Goal: Task Accomplishment & Management: Use online tool/utility

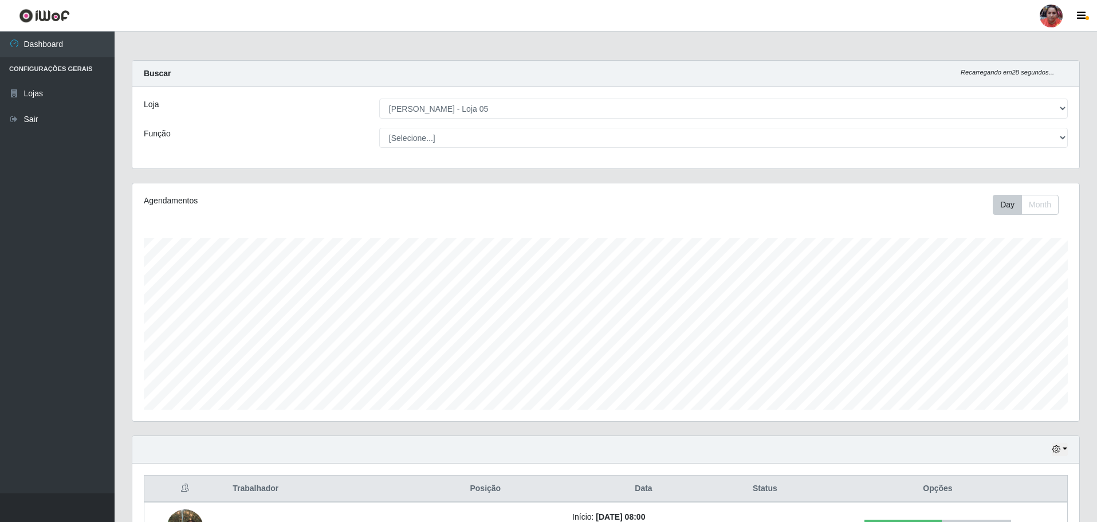
select select "252"
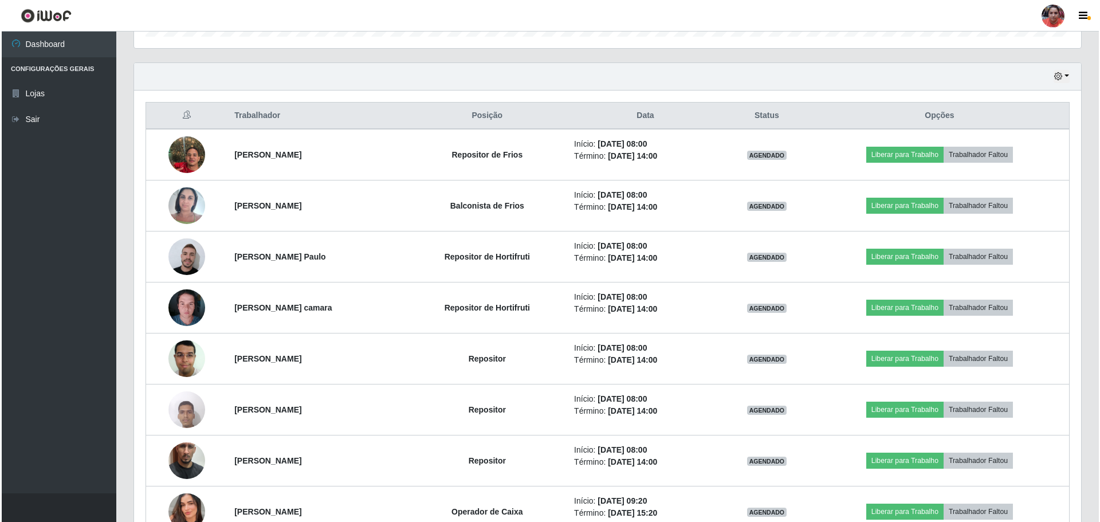
scroll to position [401, 0]
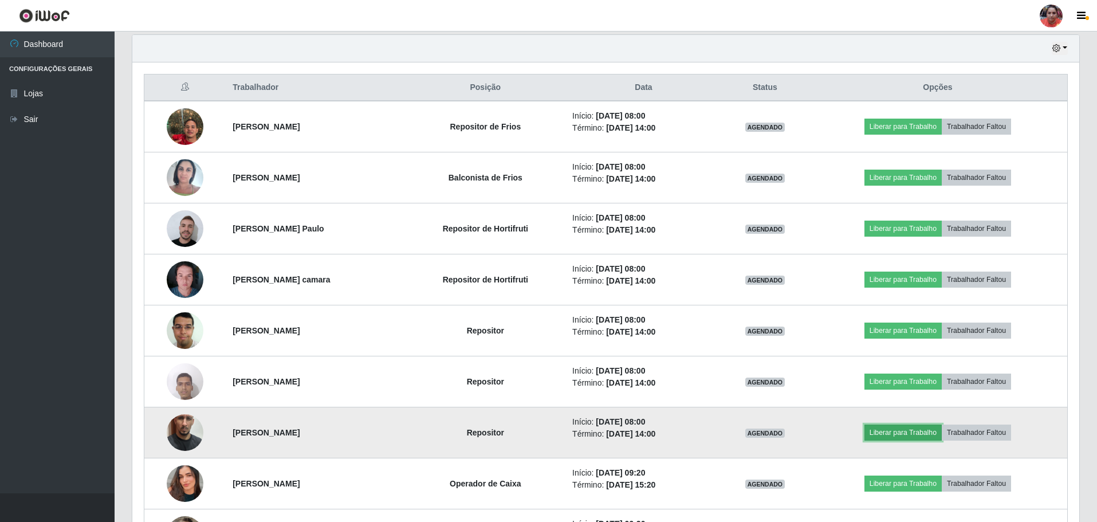
click at [934, 433] on button "Liberar para Trabalho" at bounding box center [903, 433] width 77 height 16
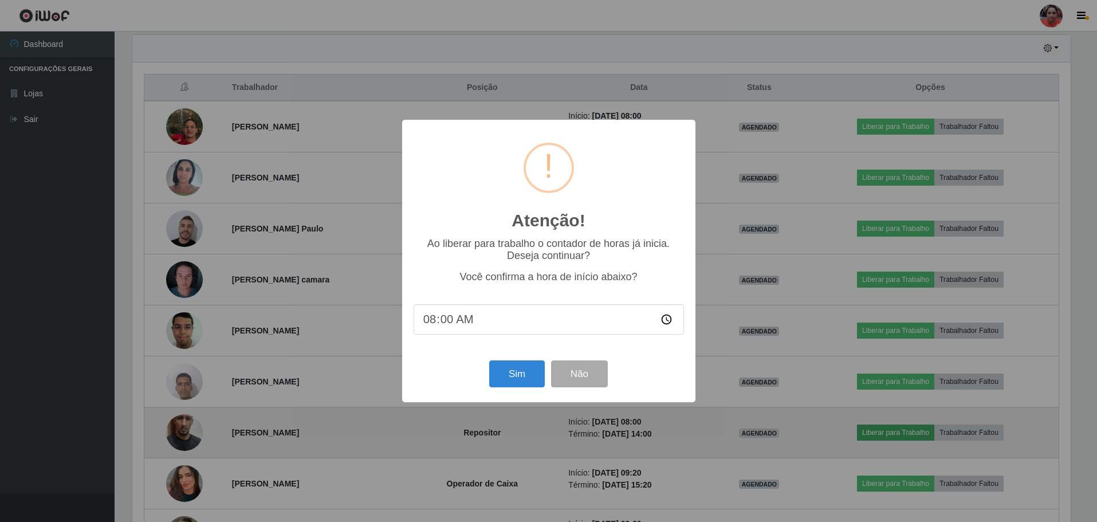
scroll to position [238, 941]
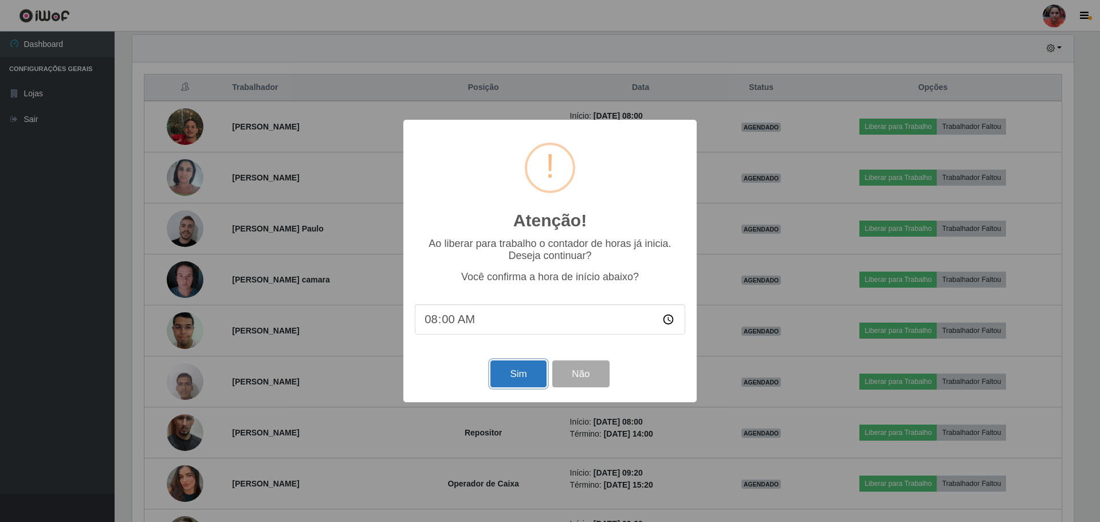
click at [531, 378] on button "Sim" at bounding box center [518, 373] width 56 height 27
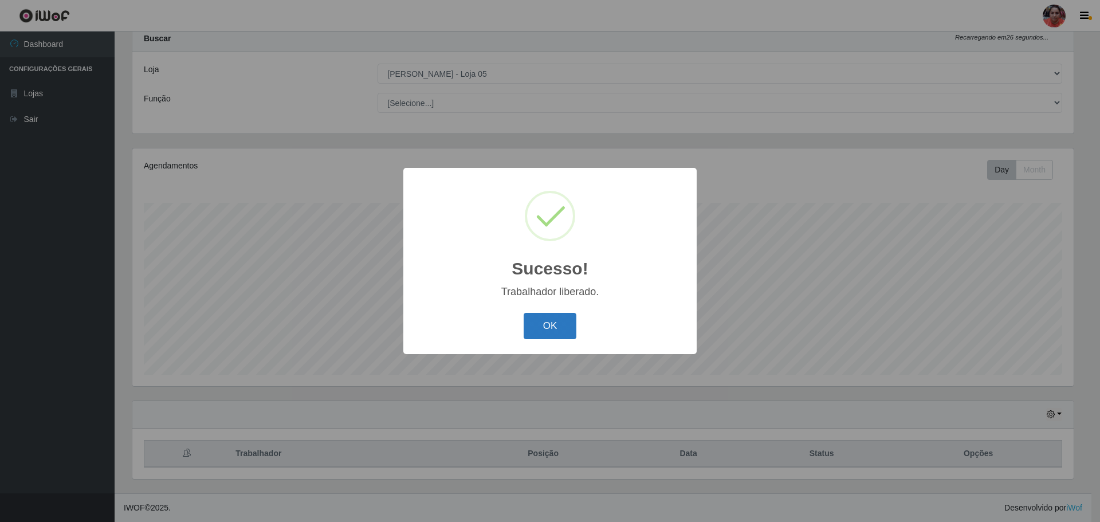
click at [559, 326] on button "OK" at bounding box center [550, 326] width 53 height 27
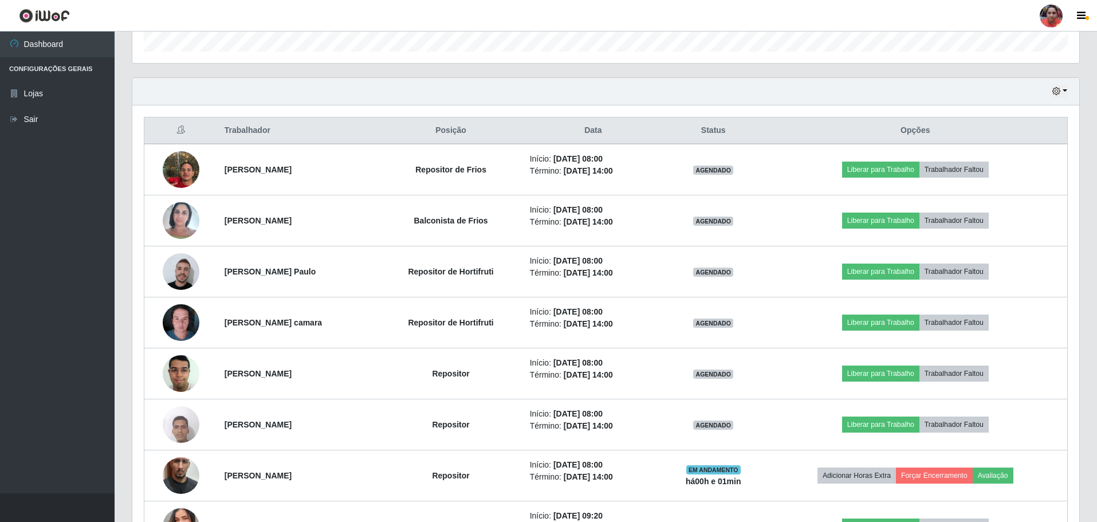
scroll to position [379, 0]
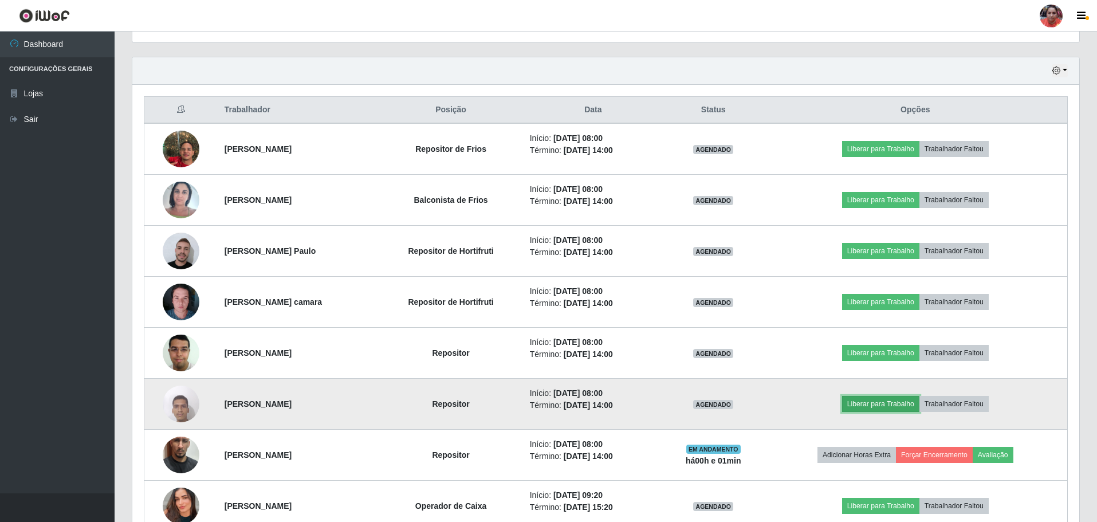
click at [902, 404] on button "Liberar para Trabalho" at bounding box center [880, 404] width 77 height 16
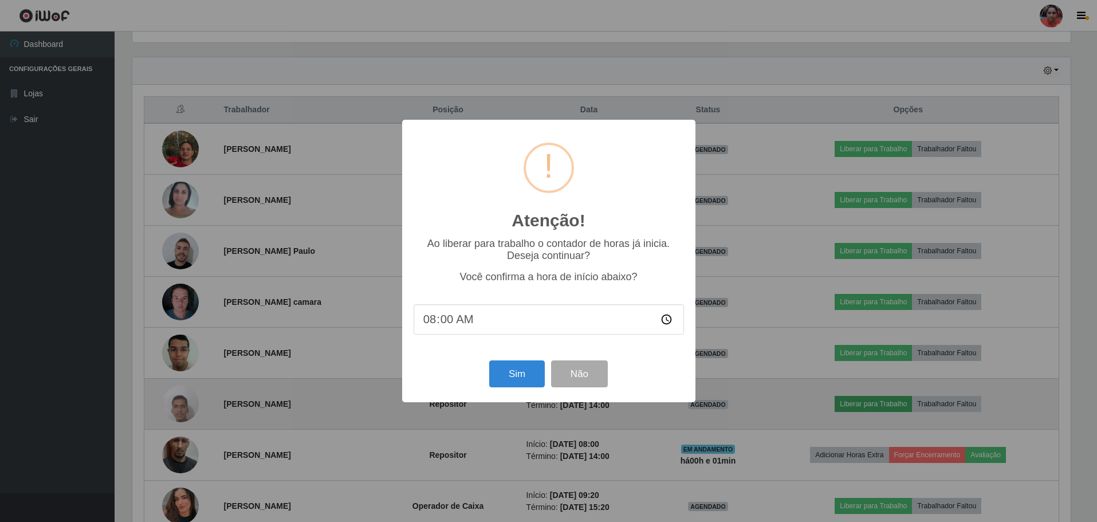
scroll to position [238, 941]
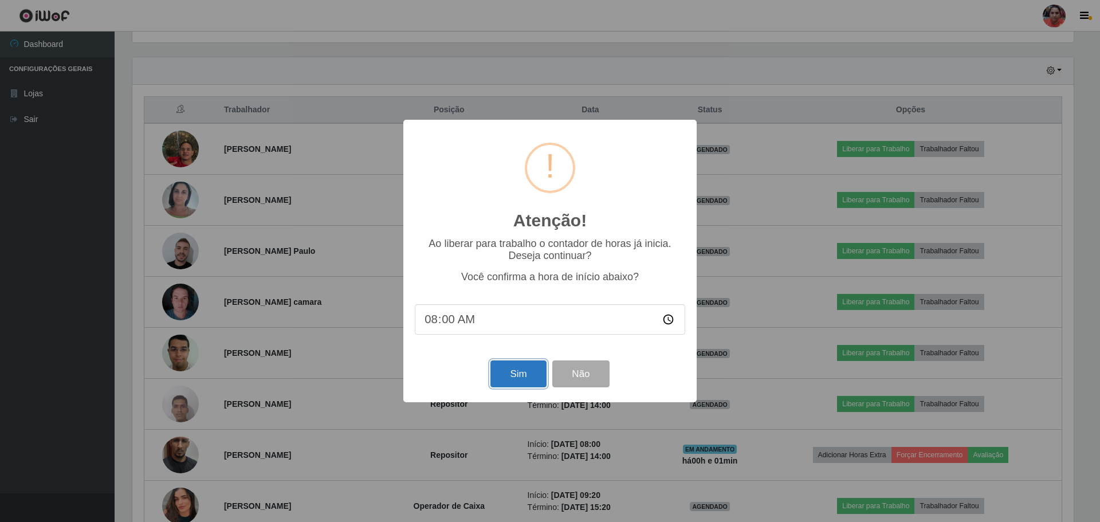
click at [542, 372] on button "Sim" at bounding box center [518, 373] width 56 height 27
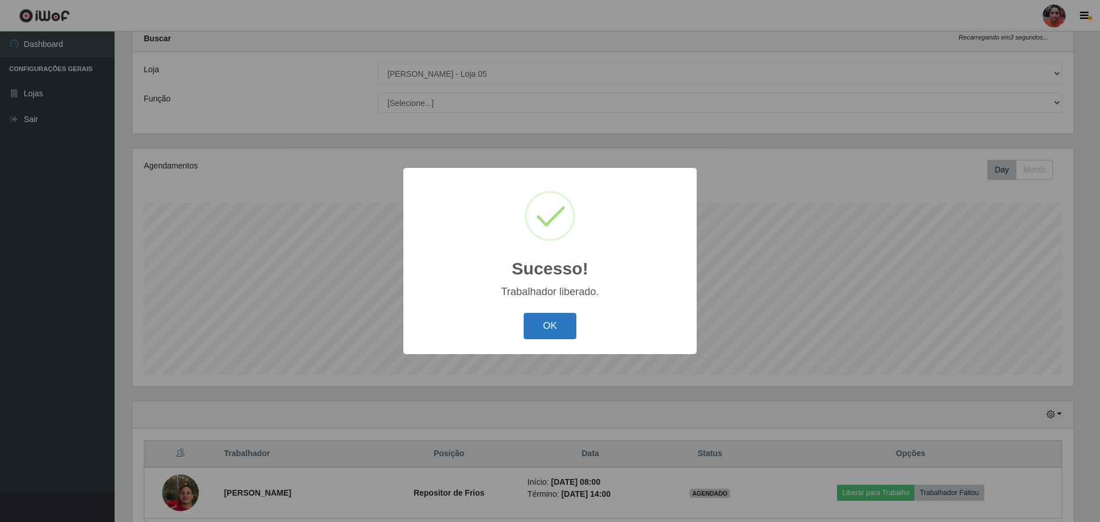
click at [559, 335] on button "OK" at bounding box center [550, 326] width 53 height 27
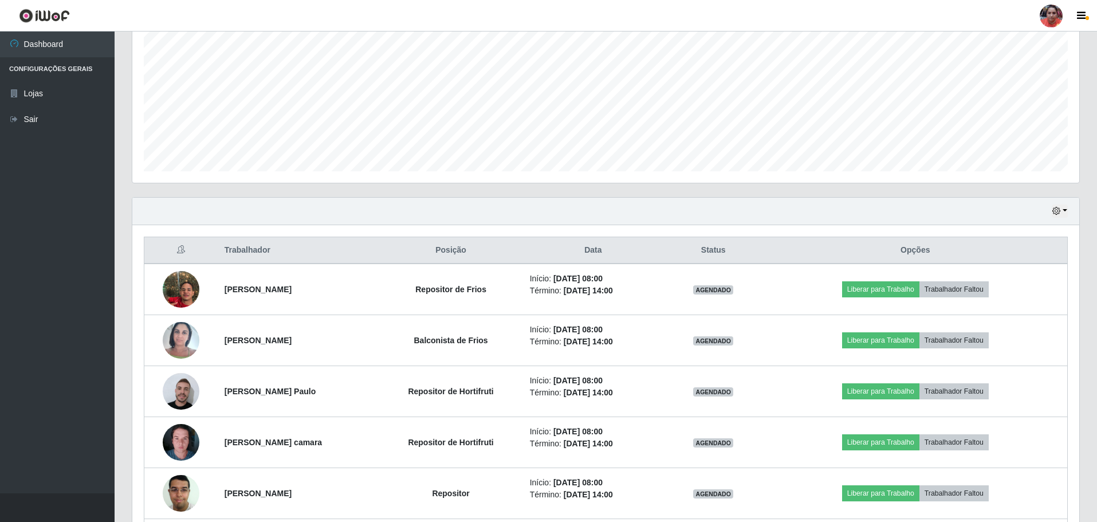
scroll to position [264, 0]
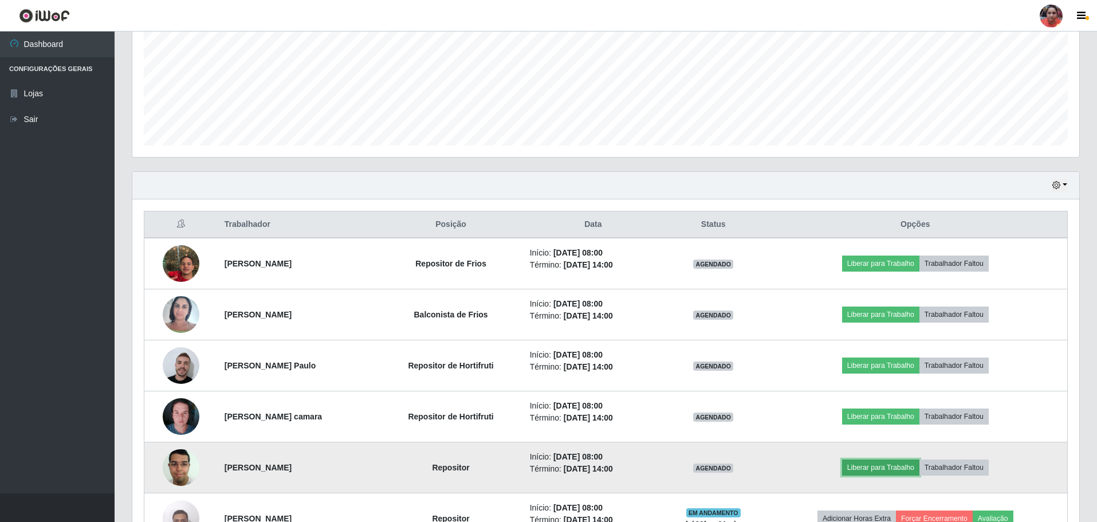
click at [901, 476] on button "Liberar para Trabalho" at bounding box center [880, 467] width 77 height 16
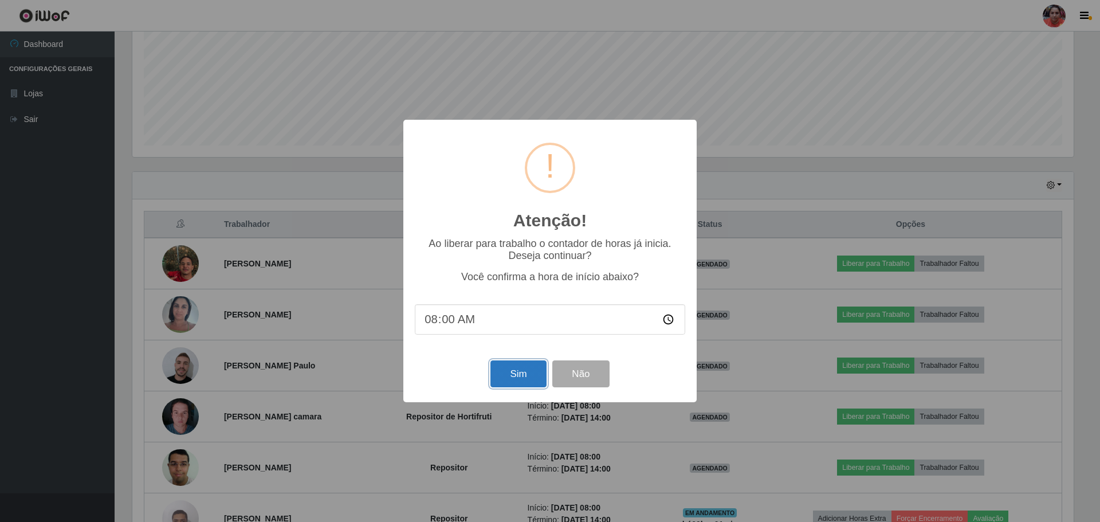
click at [509, 374] on button "Sim" at bounding box center [518, 373] width 56 height 27
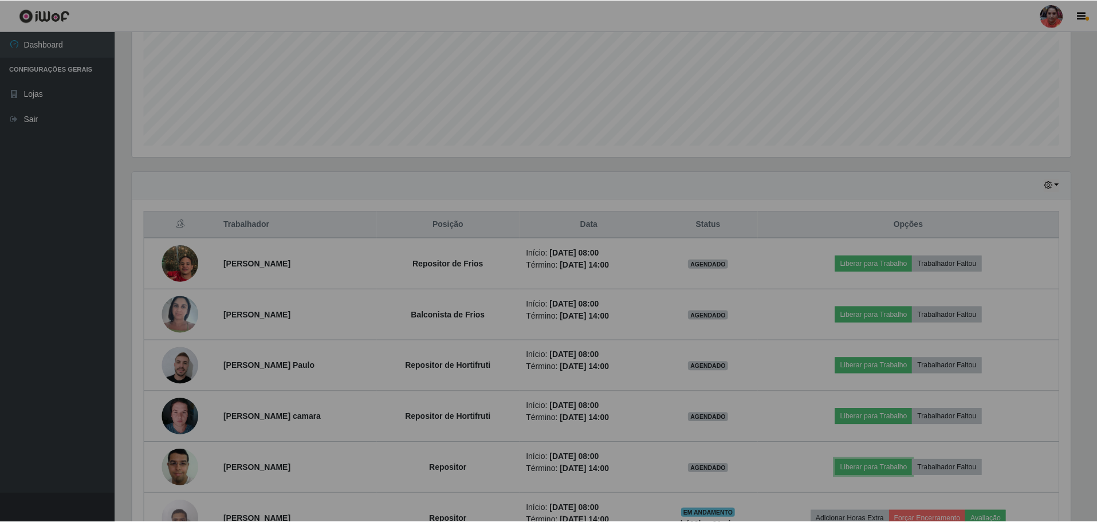
scroll to position [0, 0]
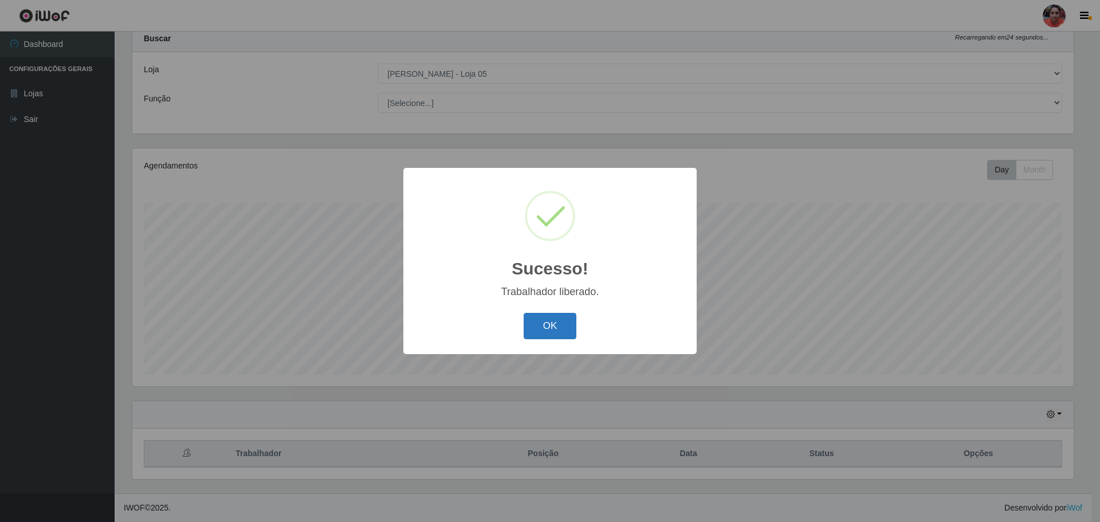
click at [539, 320] on button "OK" at bounding box center [550, 326] width 53 height 27
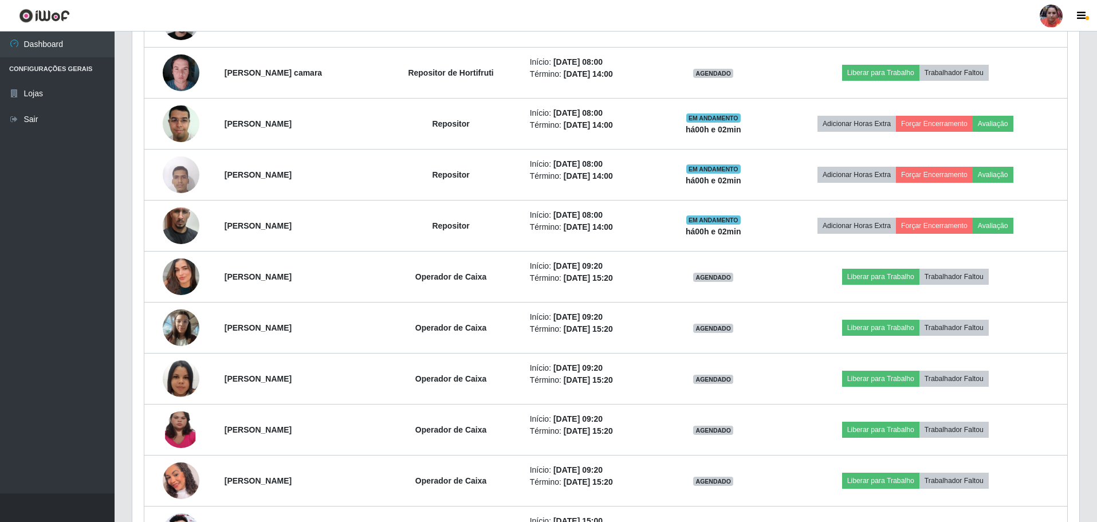
scroll to position [436, 0]
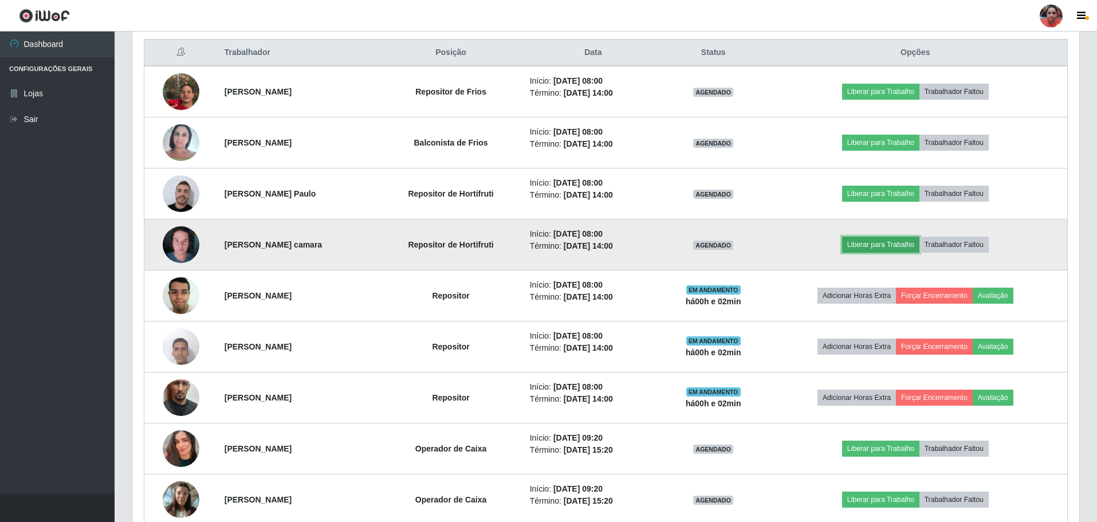
click at [912, 246] on button "Liberar para Trabalho" at bounding box center [880, 245] width 77 height 16
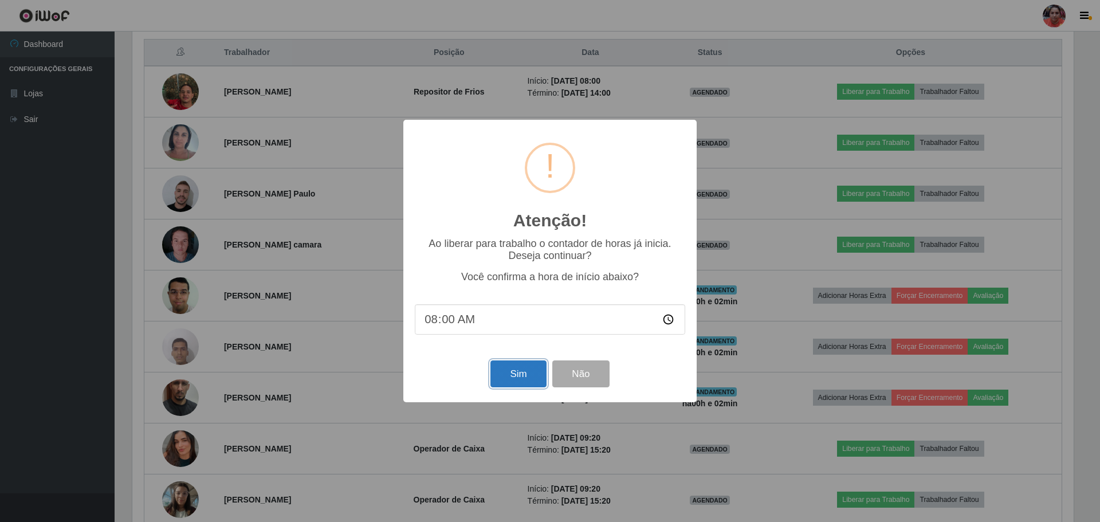
click at [521, 373] on button "Sim" at bounding box center [518, 373] width 56 height 27
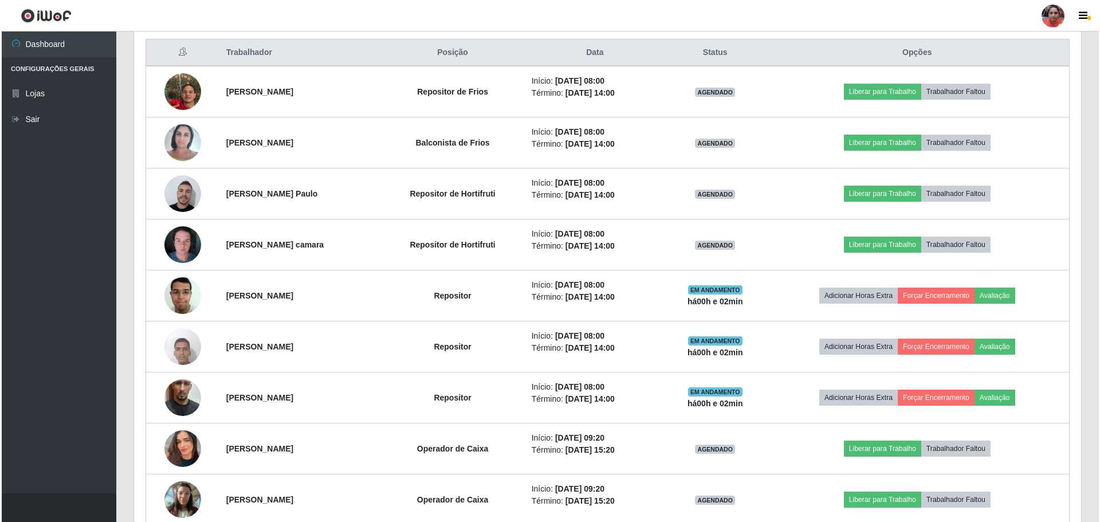
scroll to position [35, 0]
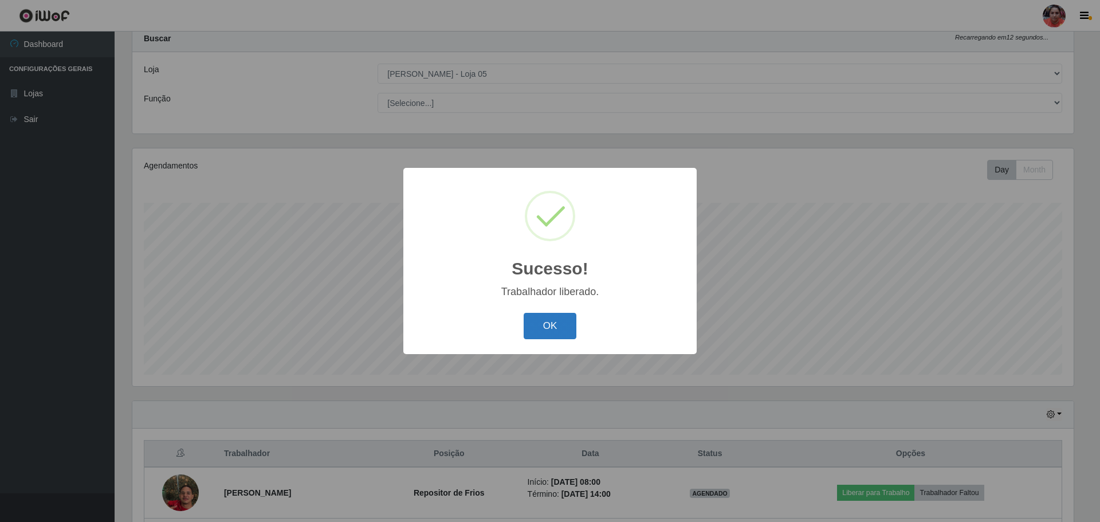
click at [552, 322] on button "OK" at bounding box center [550, 326] width 53 height 27
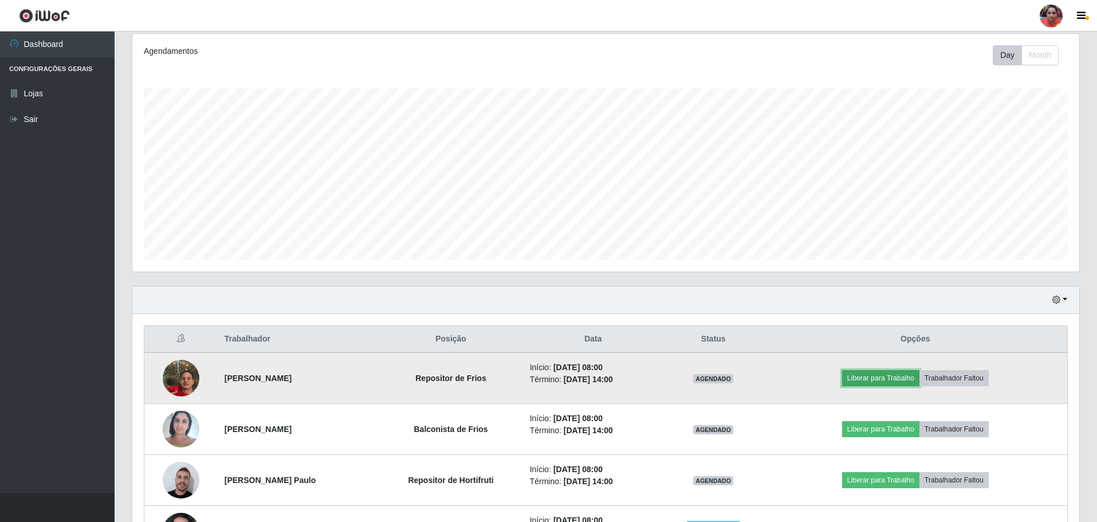
click at [885, 378] on button "Liberar para Trabalho" at bounding box center [880, 378] width 77 height 16
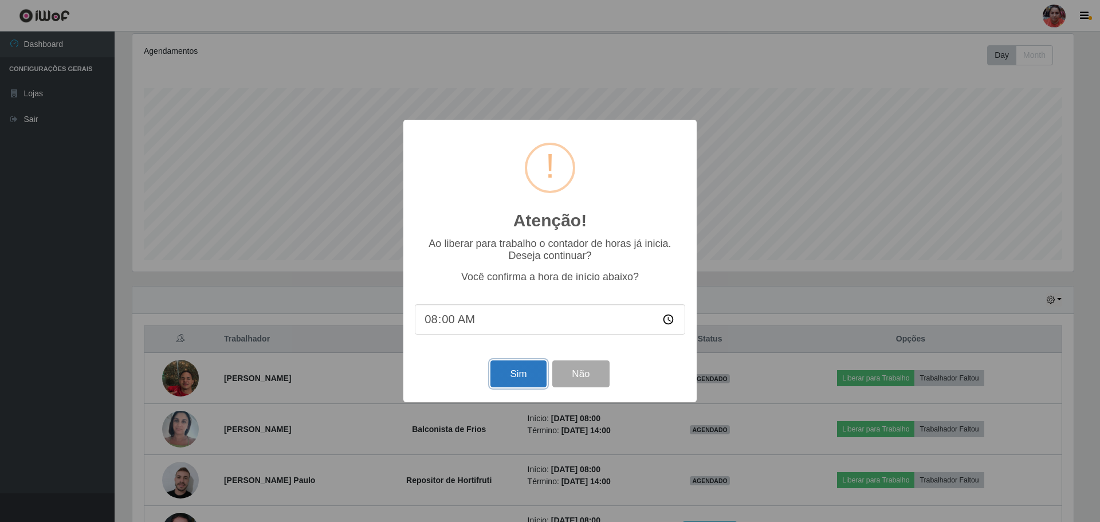
click at [513, 376] on button "Sim" at bounding box center [518, 373] width 56 height 27
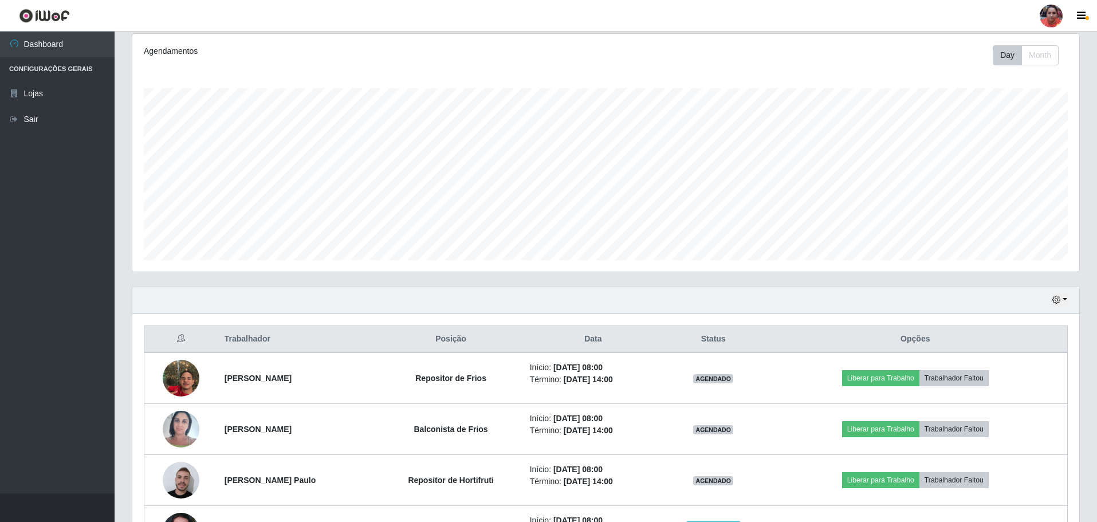
scroll to position [572680, 571976]
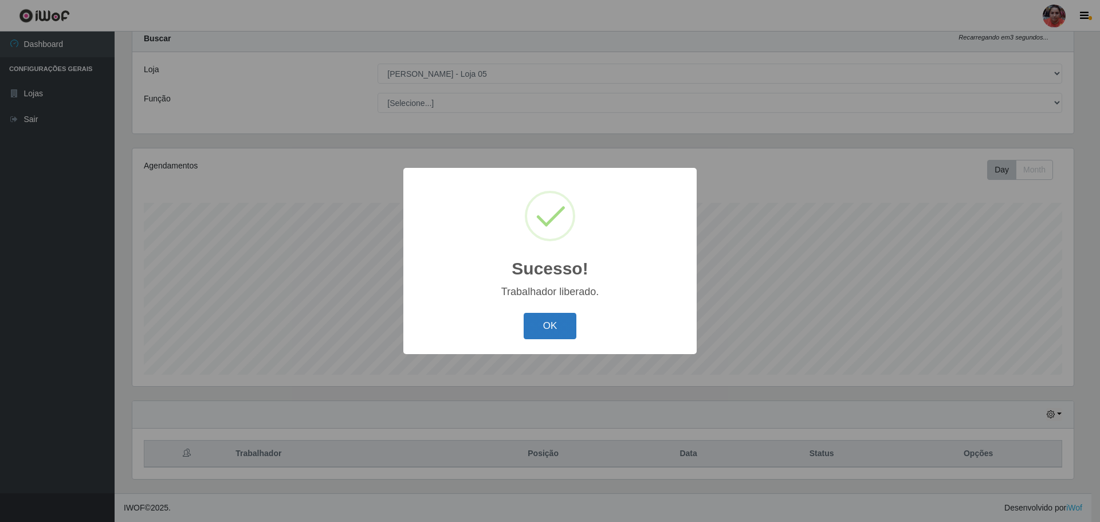
click at [546, 329] on button "OK" at bounding box center [550, 326] width 53 height 27
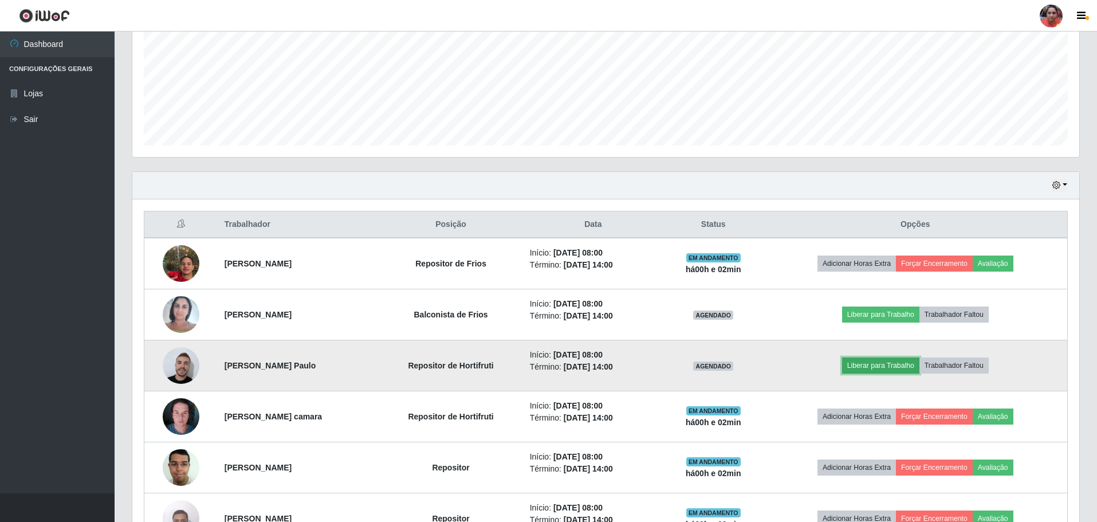
click at [912, 363] on button "Liberar para Trabalho" at bounding box center [880, 366] width 77 height 16
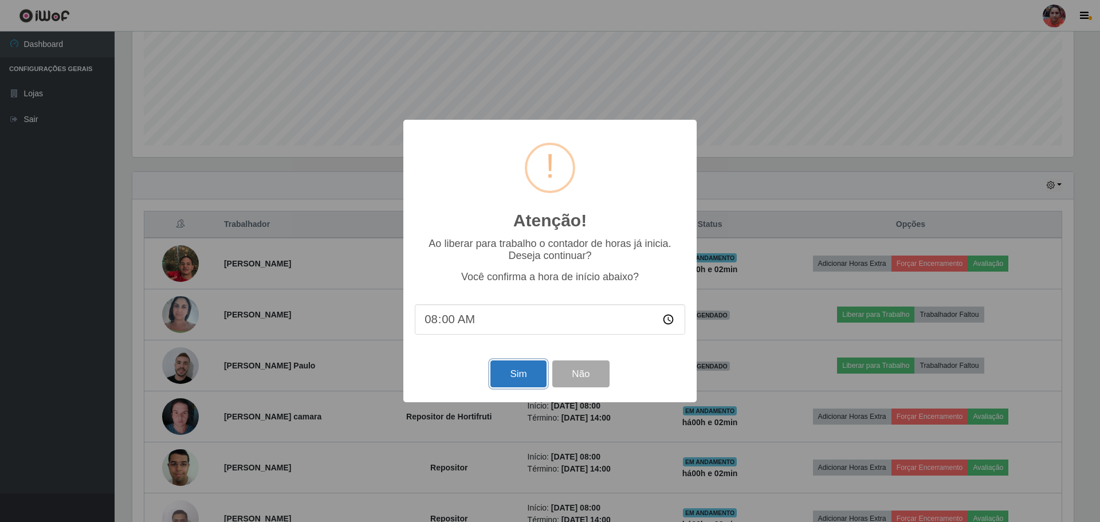
click at [511, 381] on button "Sim" at bounding box center [518, 373] width 56 height 27
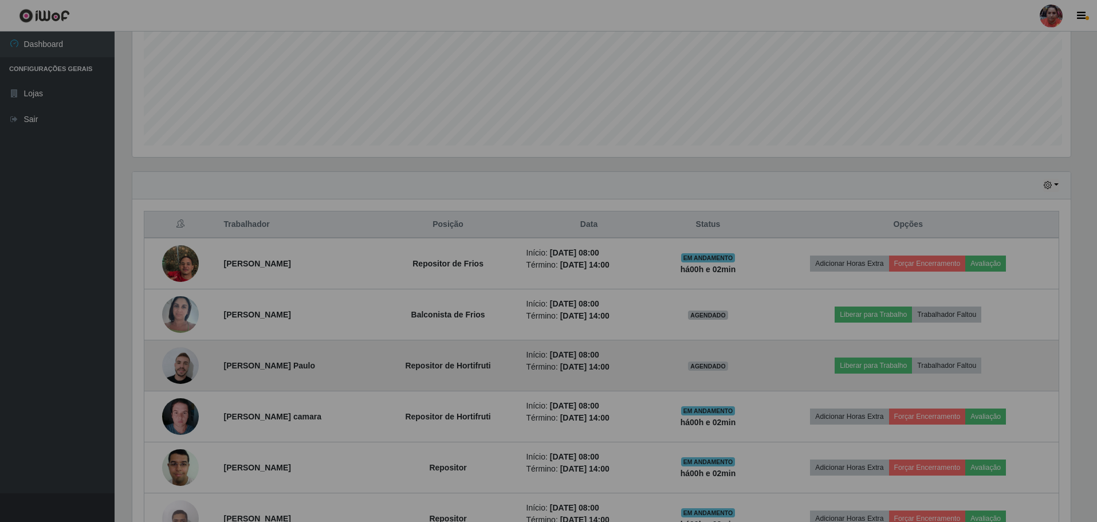
scroll to position [238, 947]
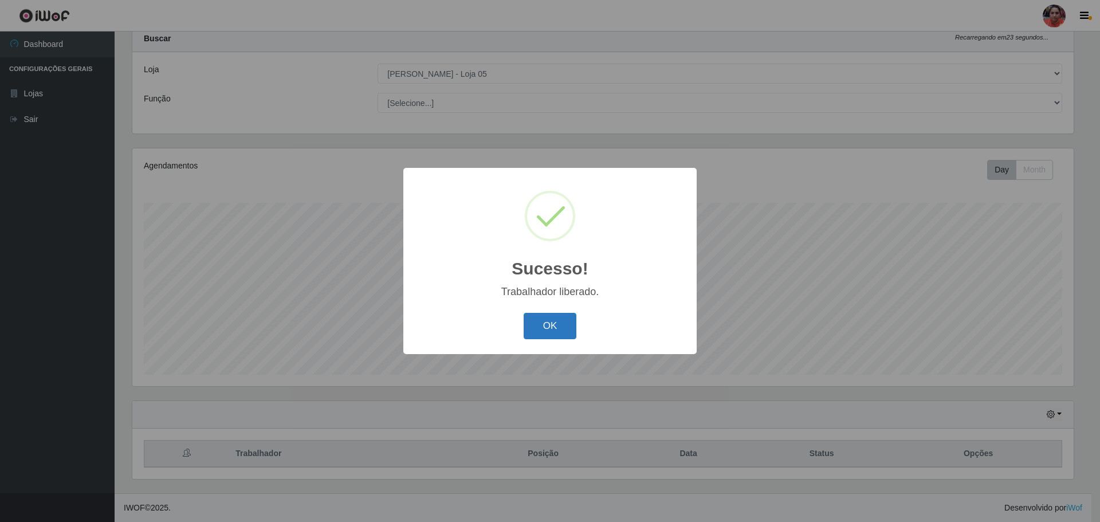
click at [544, 336] on button "OK" at bounding box center [550, 326] width 53 height 27
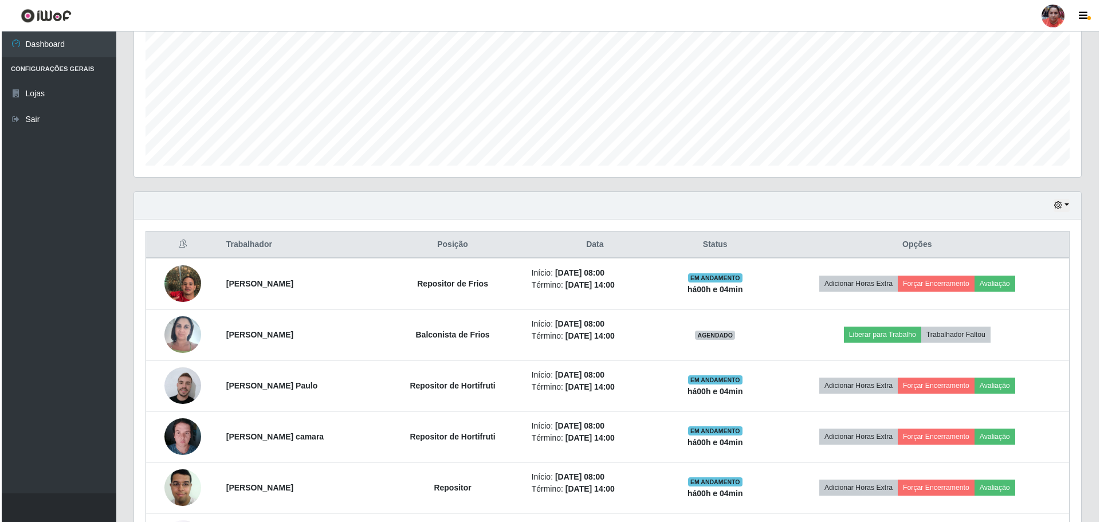
scroll to position [264, 0]
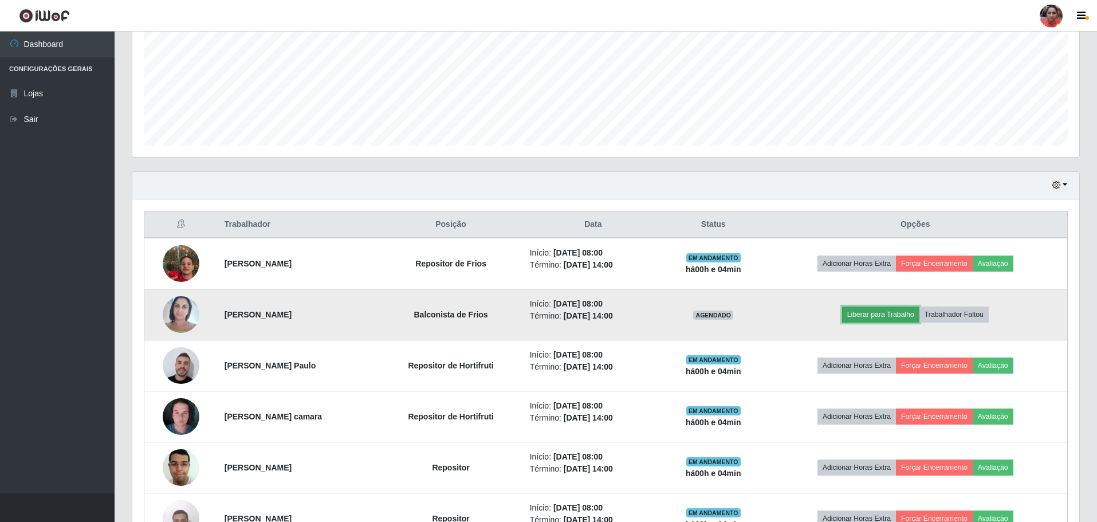
click at [893, 319] on button "Liberar para Trabalho" at bounding box center [880, 315] width 77 height 16
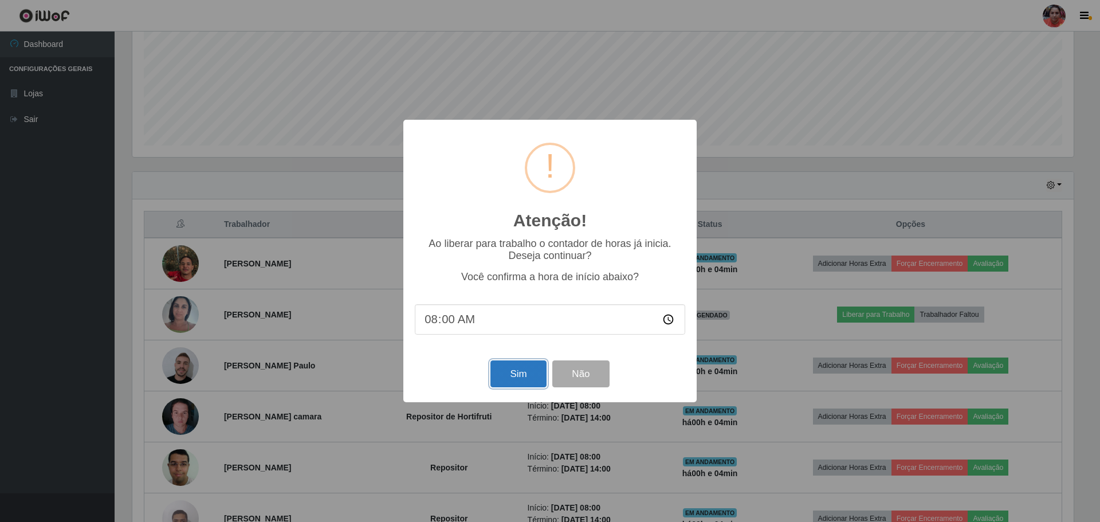
click at [532, 378] on button "Sim" at bounding box center [518, 373] width 56 height 27
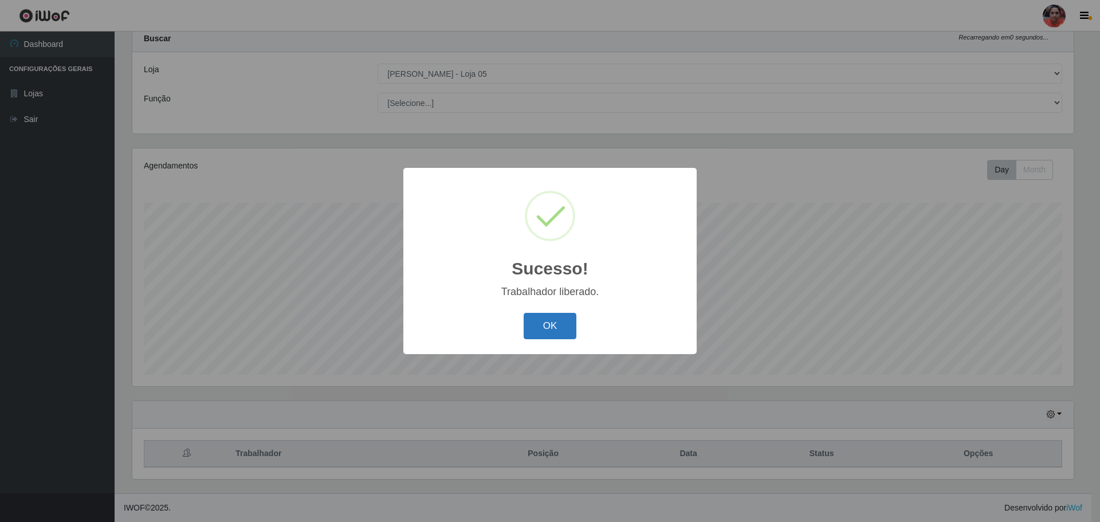
click at [547, 331] on button "OK" at bounding box center [550, 326] width 53 height 27
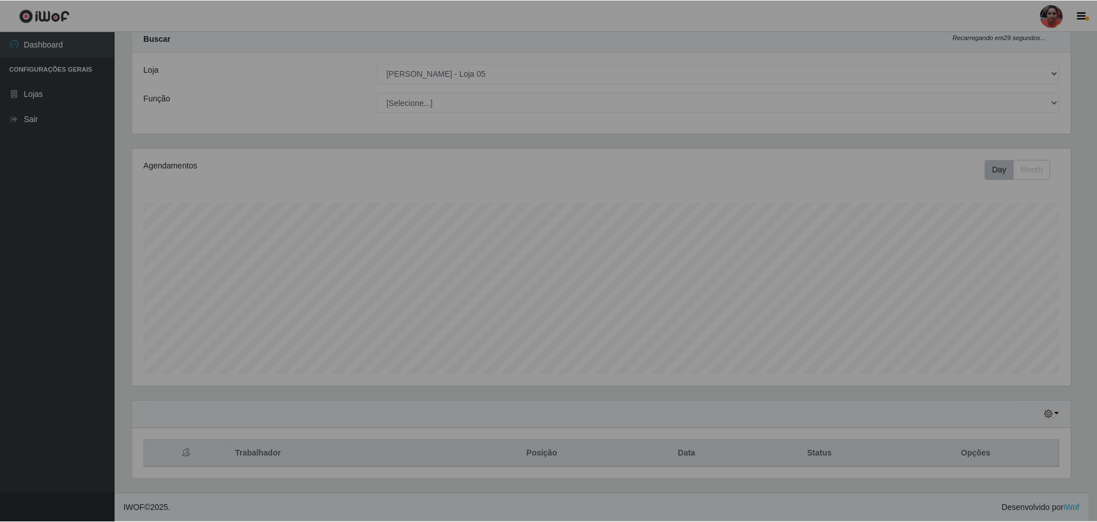
scroll to position [238, 947]
